Goal: Information Seeking & Learning: Learn about a topic

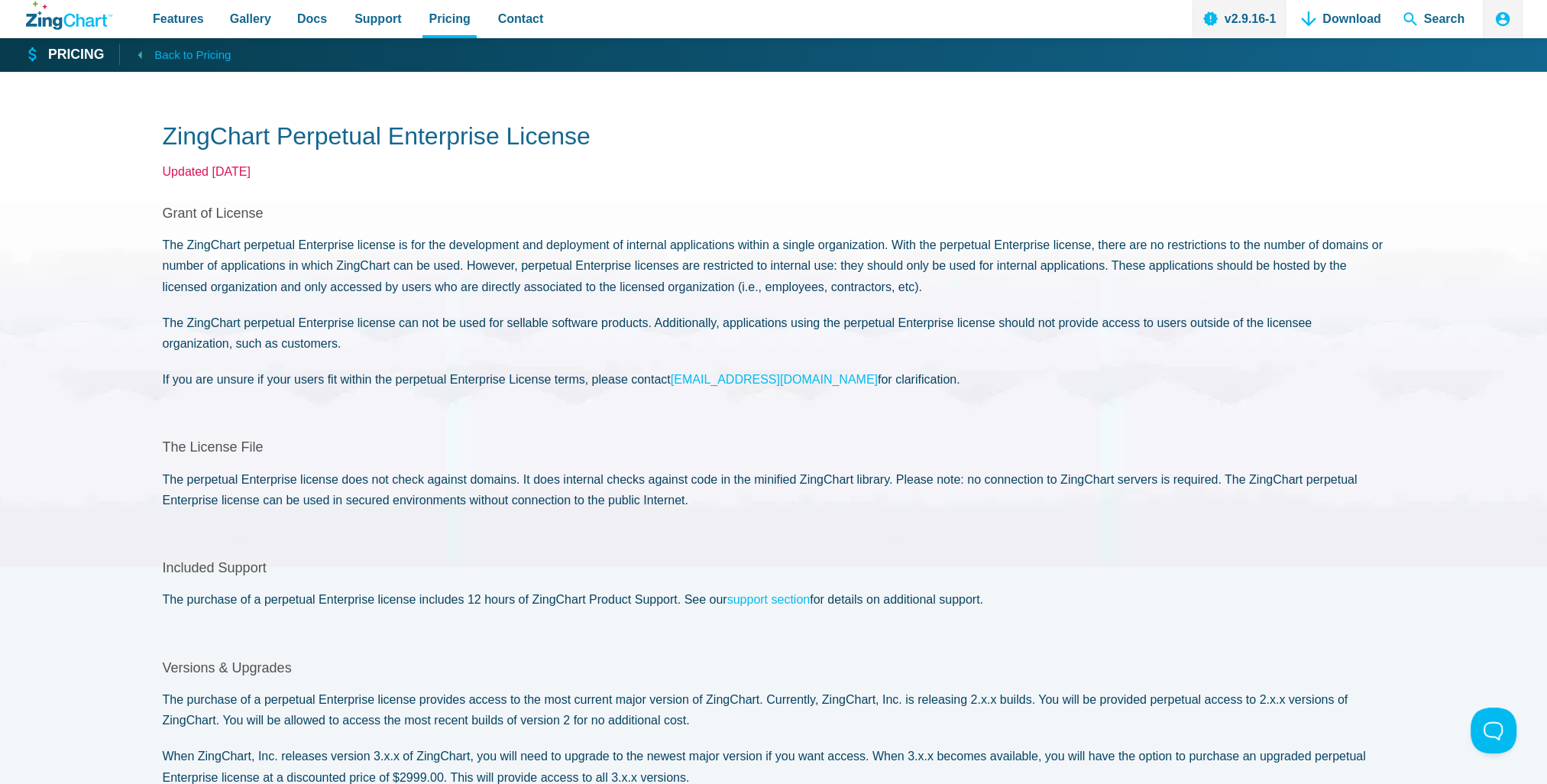
click at [197, 54] on span "Back to Pricing" at bounding box center [193, 55] width 77 height 20
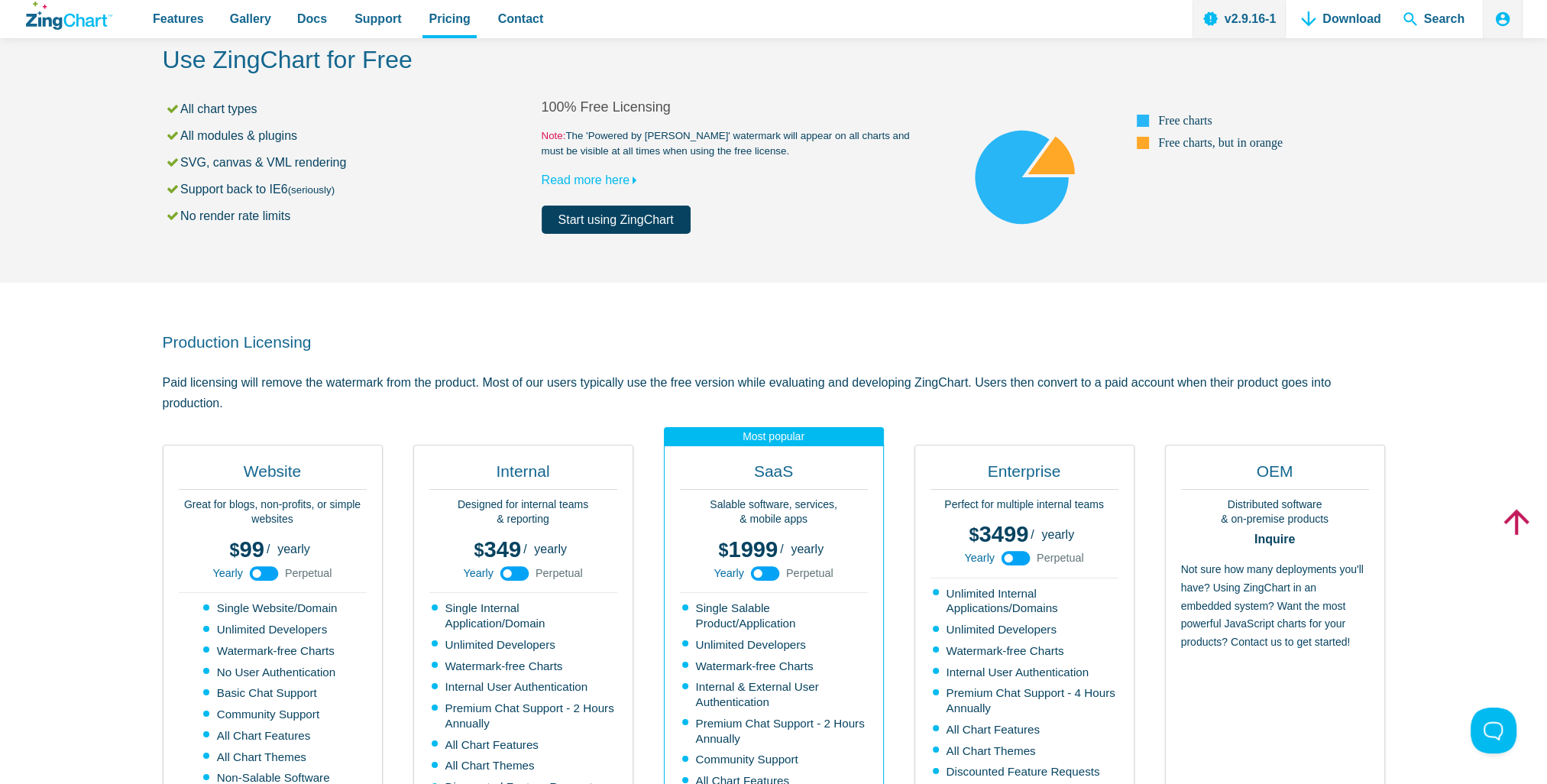
click at [758, 573] on icon "App Content" at bounding box center [765, 574] width 35 height 35
click at [775, 572] on icon "App Content" at bounding box center [765, 574] width 35 height 35
click at [775, 572] on use "App Content" at bounding box center [766, 573] width 29 height 15
click at [764, 573] on use "App Content" at bounding box center [766, 573] width 29 height 15
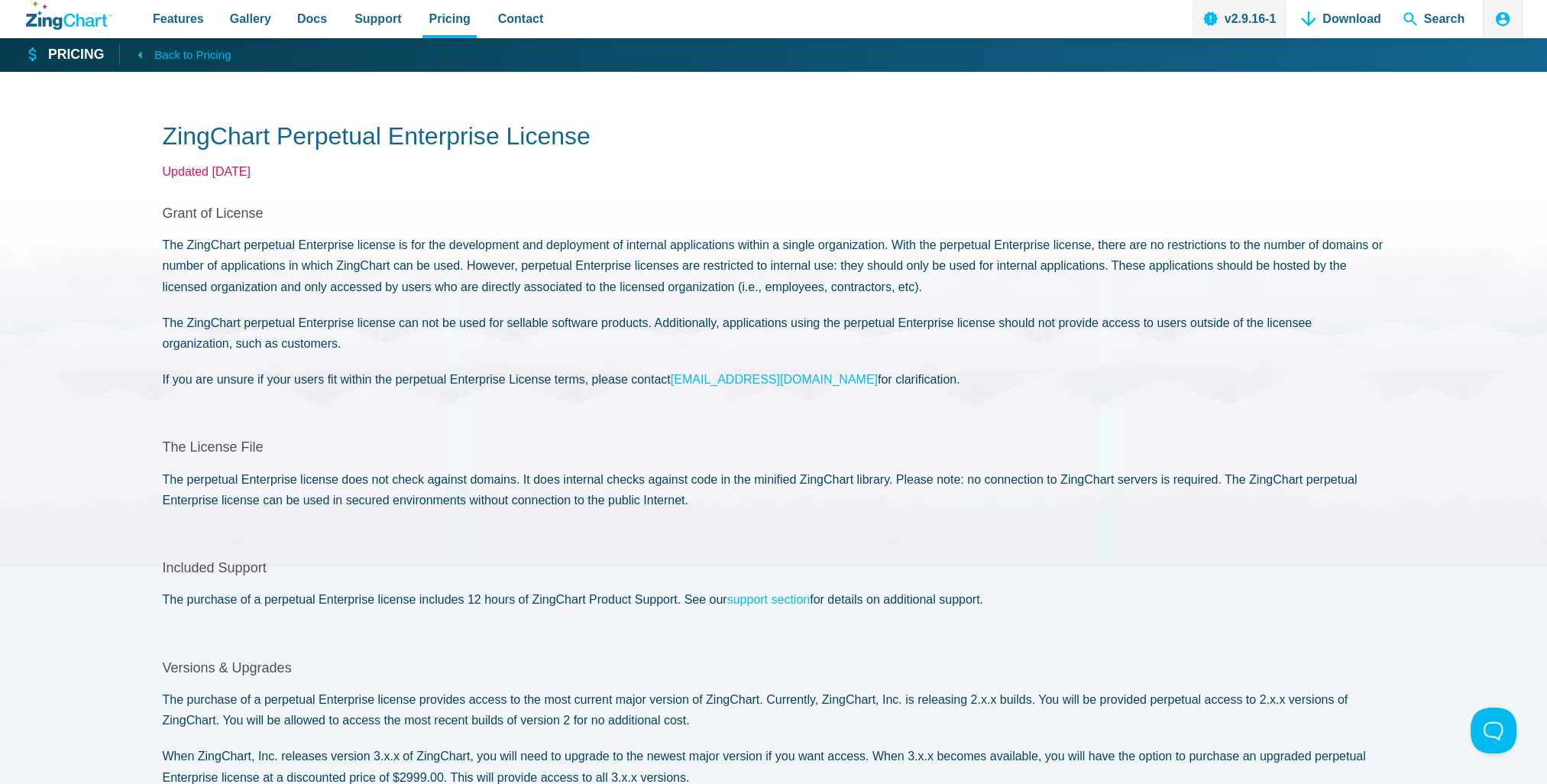
click at [169, 52] on span "Back to Pricing" at bounding box center [193, 55] width 77 height 20
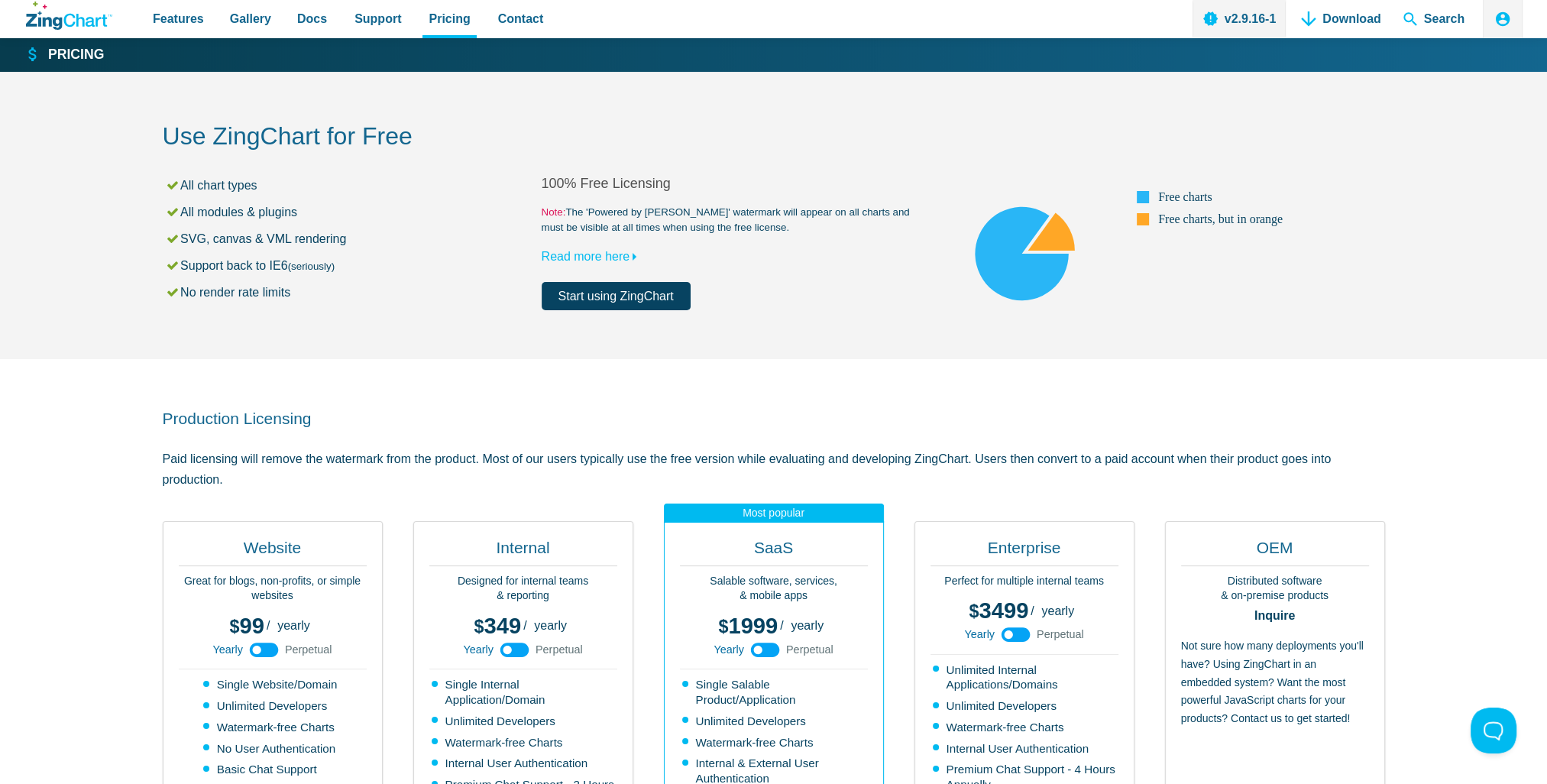
click at [79, 19] on icon "ZingChart Logo. Click to return to the homepage" at bounding box center [69, 16] width 86 height 28
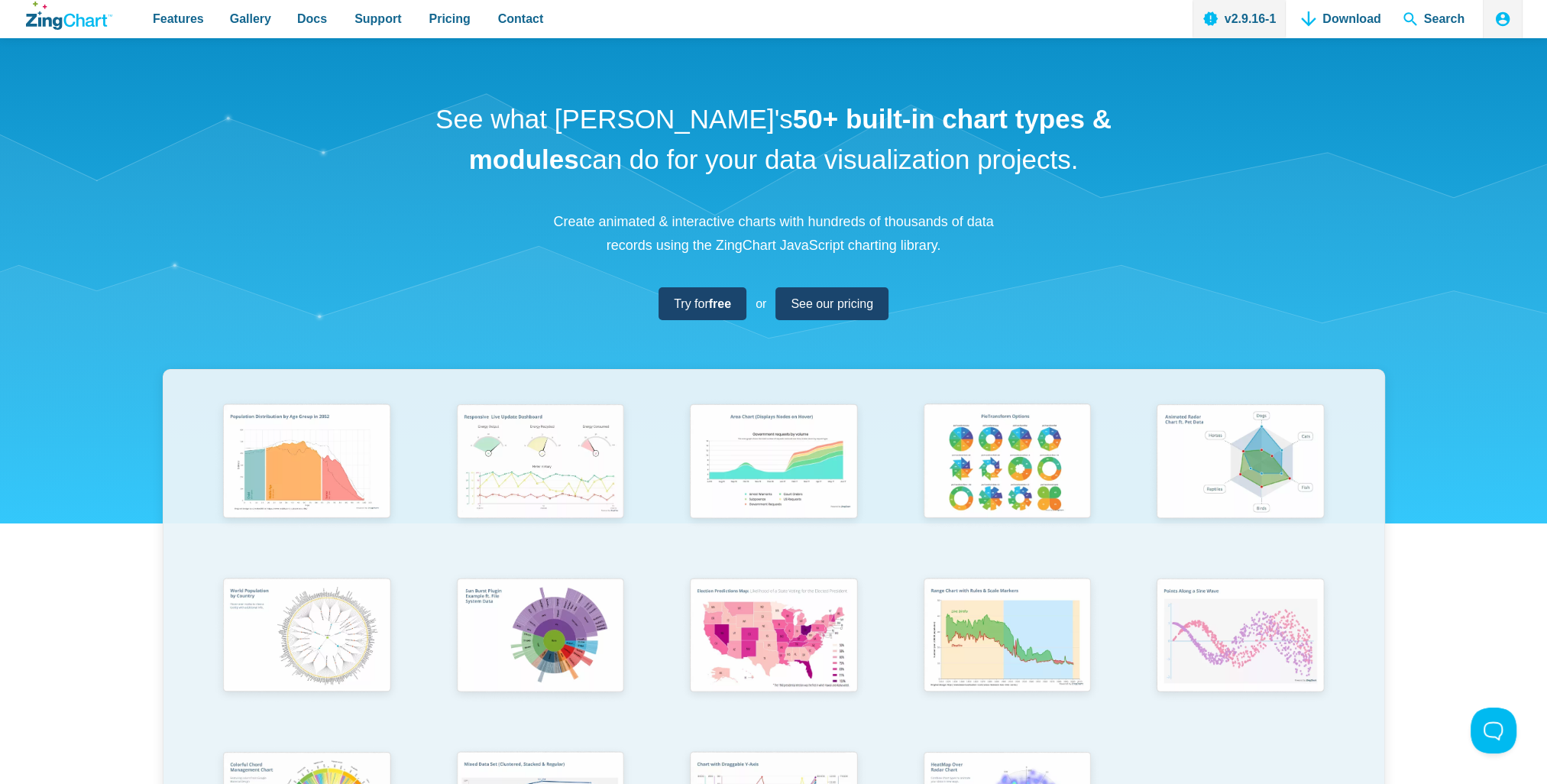
click at [869, 156] on h1 "See what [PERSON_NAME]'s 50+ built-in chart types & modules can do for your dat…" at bounding box center [774, 140] width 687 height 80
drag, startPoint x: 869, startPoint y: 156, endPoint x: 974, endPoint y: 164, distance: 105.3
click at [974, 164] on h1 "See what [PERSON_NAME]'s 50+ built-in chart types & modules can do for your dat…" at bounding box center [774, 140] width 687 height 80
copy h1 "data visualization"
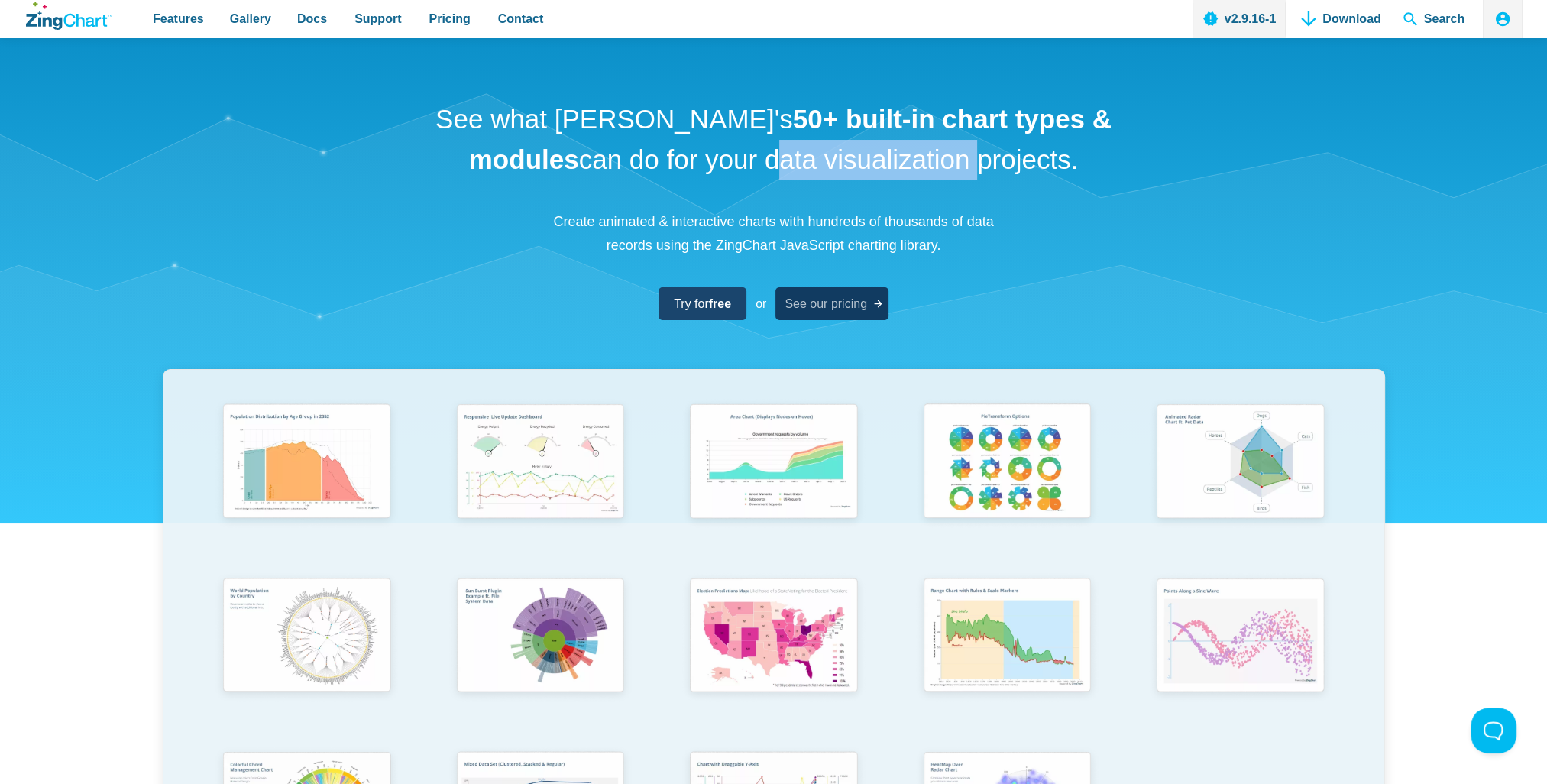
click at [798, 307] on span "See our pricing" at bounding box center [825, 303] width 82 height 21
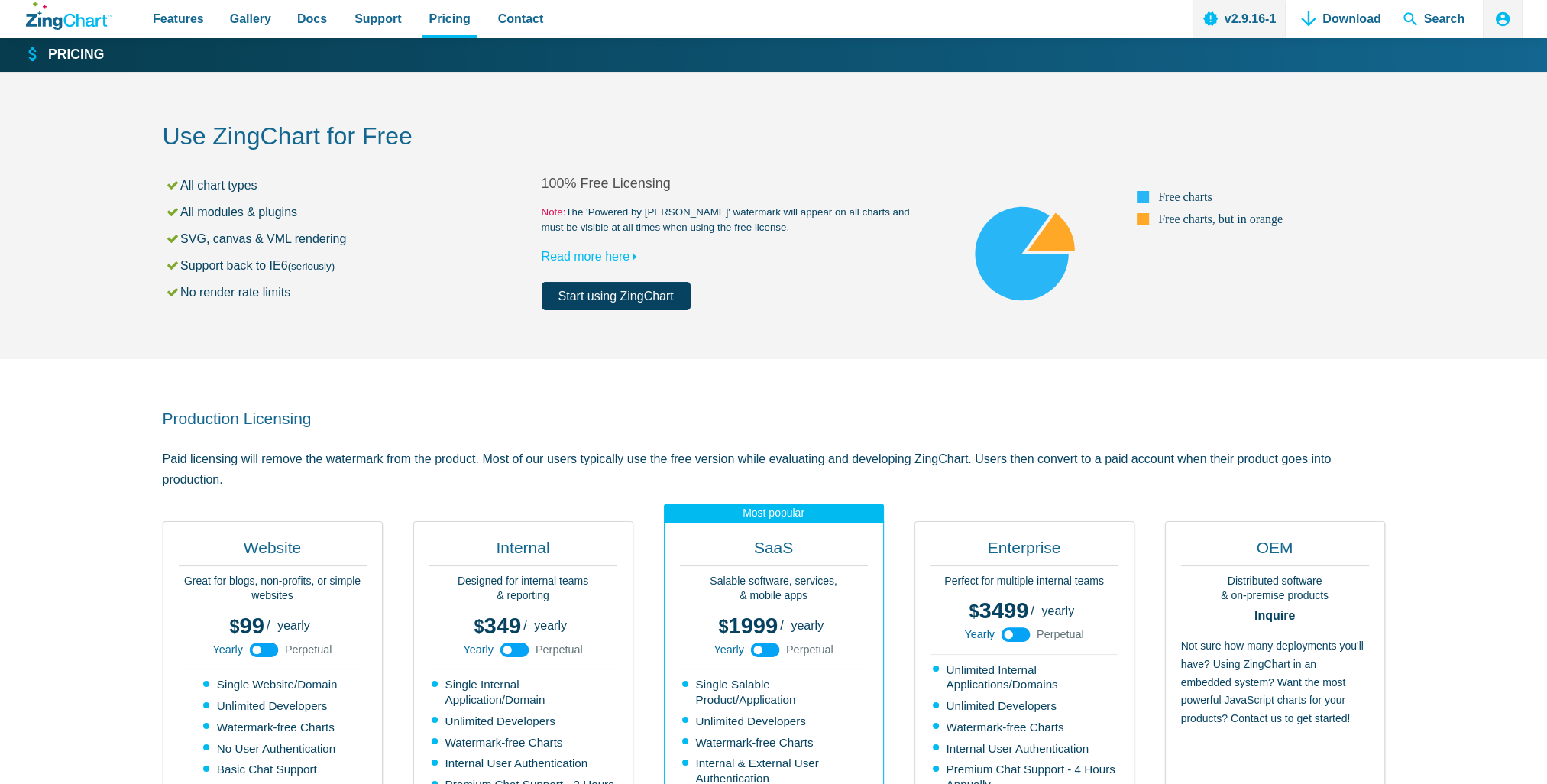
click at [505, 646] on icon "App Content" at bounding box center [514, 650] width 35 height 35
click at [505, 646] on use "App Content" at bounding box center [515, 650] width 29 height 15
click at [527, 645] on use "App Content" at bounding box center [515, 650] width 29 height 15
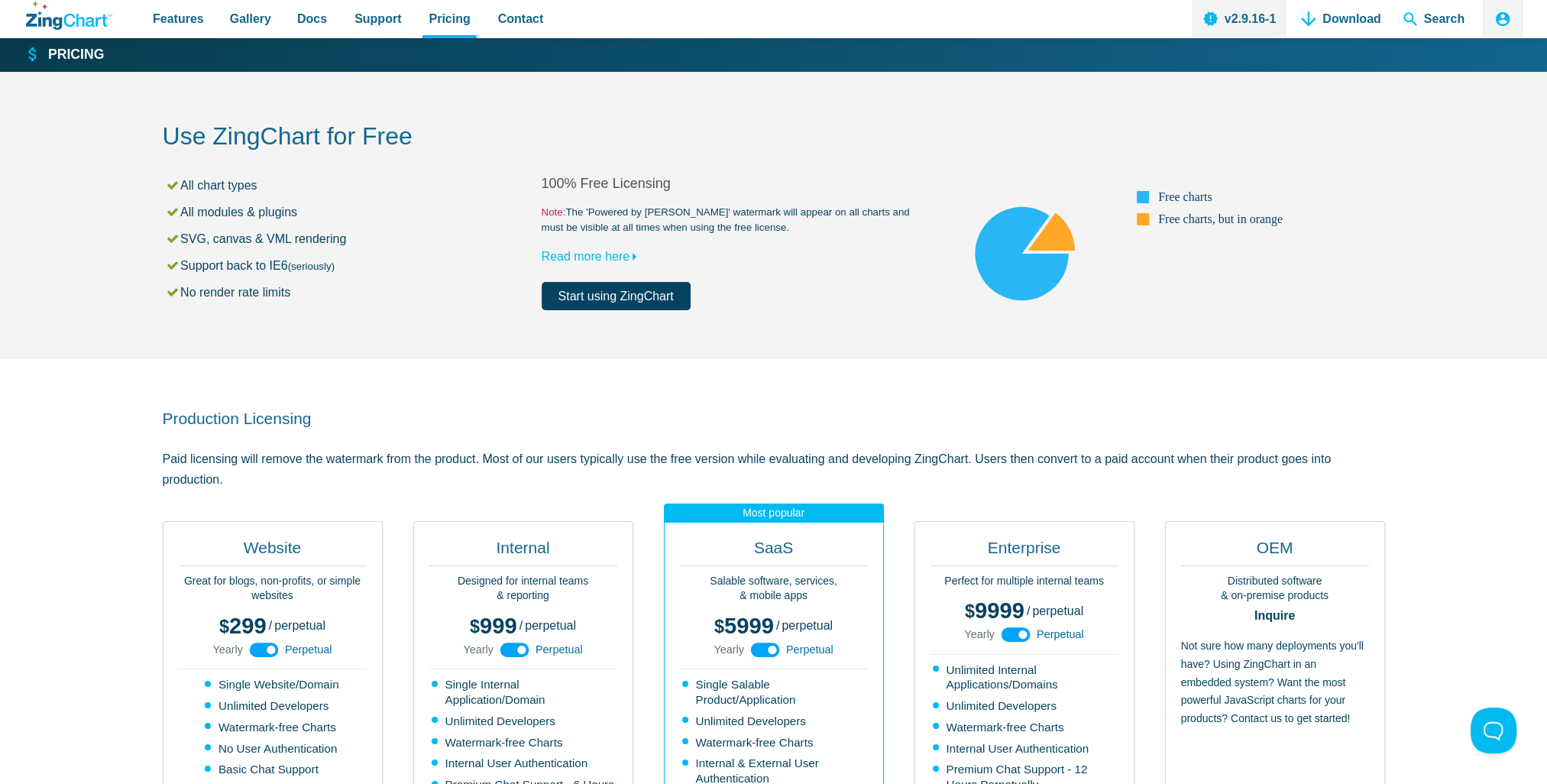
click at [527, 645] on use "App Content" at bounding box center [515, 650] width 29 height 15
